Goal: Obtain resource: Download file/media

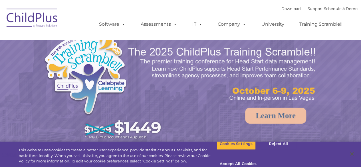
select select "MEDIUM"
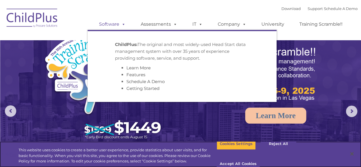
click at [120, 27] on span at bounding box center [122, 23] width 6 height 5
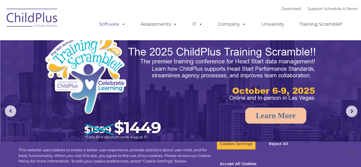
click at [120, 27] on span at bounding box center [122, 23] width 6 height 5
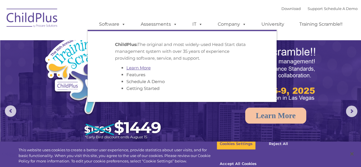
click at [133, 66] on link "Learn More" at bounding box center [138, 67] width 24 height 5
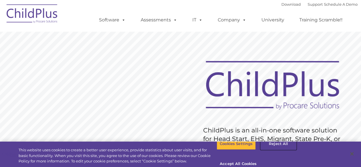
click at [284, 147] on button "Reject All" at bounding box center [278, 144] width 36 height 12
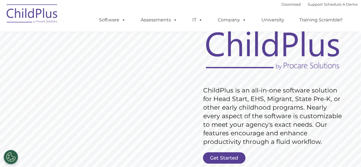
scroll to position [32, 0]
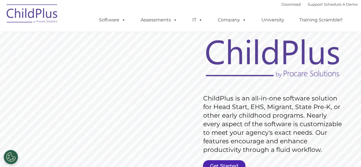
click at [227, 164] on link "Get Started" at bounding box center [224, 165] width 42 height 11
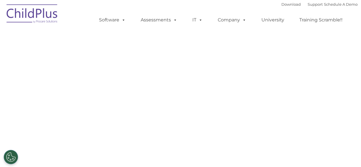
select select "MEDIUM"
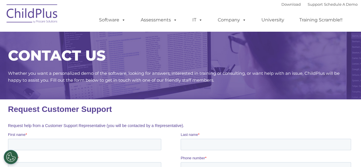
click at [284, 2] on div "Download Support | Schedule A Demo " at bounding box center [319, 4] width 76 height 9
click at [285, 6] on link "Download" at bounding box center [290, 4] width 19 height 5
